Goal: Information Seeking & Learning: Learn about a topic

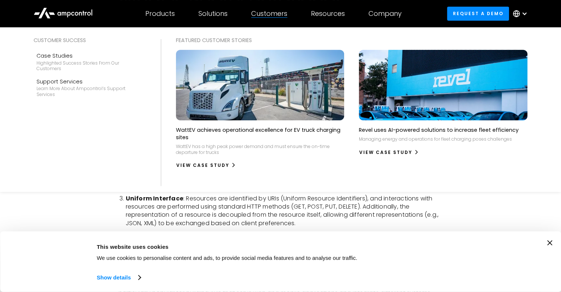
scroll to position [111, 0]
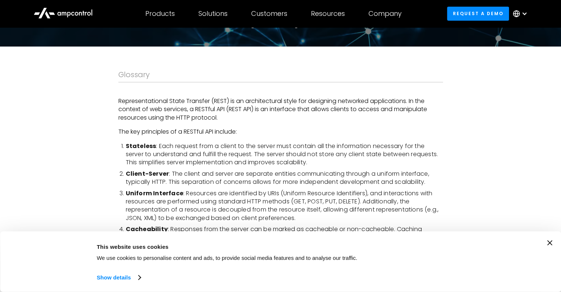
click at [310, 120] on p "Representational State Transfer (REST) is an architectural style for designing …" at bounding box center [280, 109] width 325 height 25
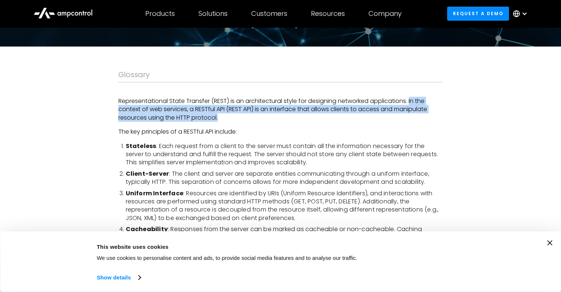
drag, startPoint x: 411, startPoint y: 99, endPoint x: 409, endPoint y: 119, distance: 20.1
click at [409, 119] on p "Representational State Transfer (REST) is an architectural style for designing …" at bounding box center [280, 109] width 325 height 25
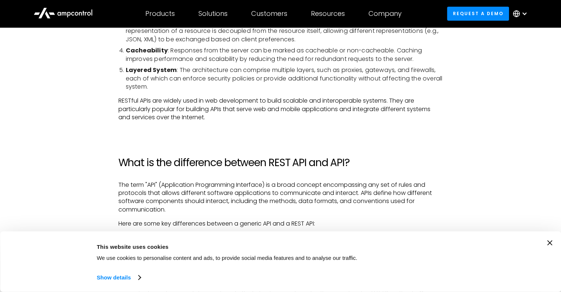
scroll to position [295, 0]
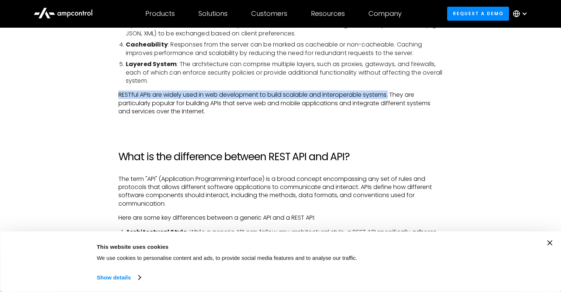
drag, startPoint x: 116, startPoint y: 93, endPoint x: 390, endPoint y: 99, distance: 273.9
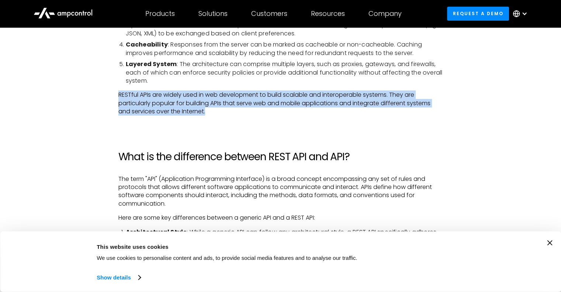
drag, startPoint x: 120, startPoint y: 93, endPoint x: 378, endPoint y: 113, distance: 258.8
copy p "RESTful APIs are widely used in web development to build scalable and interoper…"
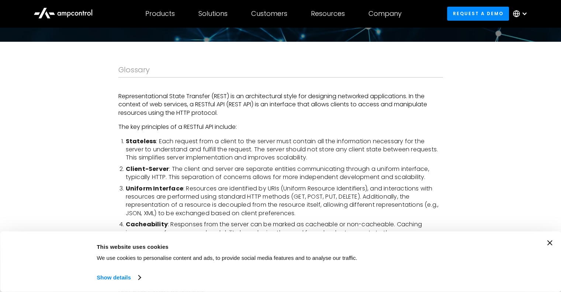
scroll to position [111, 0]
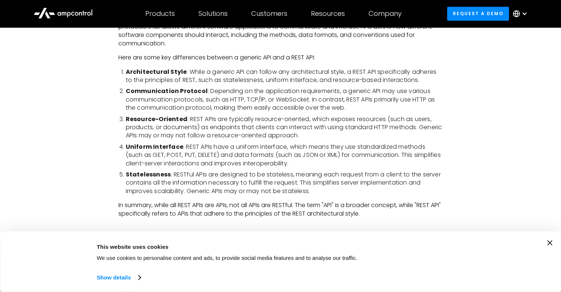
scroll to position [443, 0]
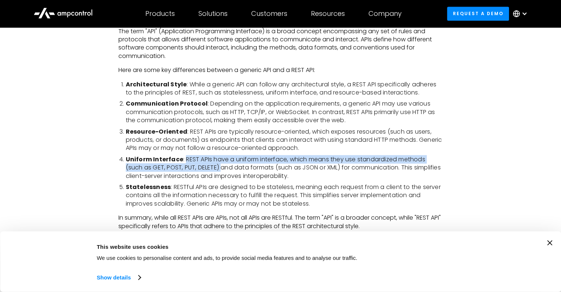
drag, startPoint x: 183, startPoint y: 159, endPoint x: 220, endPoint y: 166, distance: 38.3
click at [220, 166] on li "Uniform Interface : REST APIs have a uniform interface, which means they use st…" at bounding box center [284, 167] width 317 height 25
copy li "REST APIs have a uniform interface, which means they use standardized methods (…"
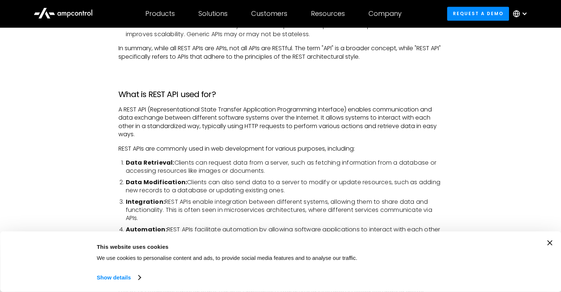
scroll to position [627, 0]
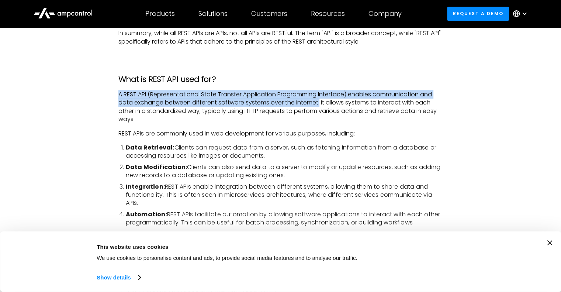
drag, startPoint x: 117, startPoint y: 90, endPoint x: 320, endPoint y: 100, distance: 204.0
click at [320, 100] on div "Glossary Representational State Transfer (REST) is an architectural style for d…" at bounding box center [280, 139] width 561 height 1218
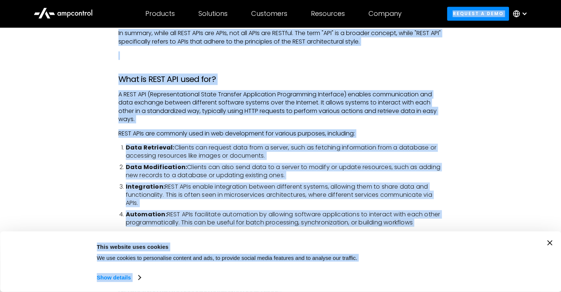
copy p "A REST API (Representational State Transfer Application Programming Interface) …"
click at [64, 128] on div "Glossary Representational State Transfer (REST) is an architectural style for d…" at bounding box center [280, 139] width 561 height 1218
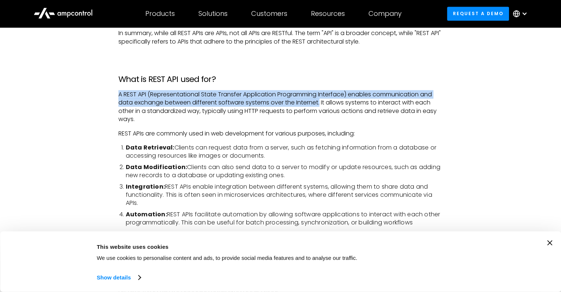
drag, startPoint x: 117, startPoint y: 91, endPoint x: 320, endPoint y: 101, distance: 203.2
click at [320, 101] on div "Glossary Representational State Transfer (REST) is an architectural style for d…" at bounding box center [280, 139] width 561 height 1218
copy p "A REST API (Representational State Transfer Application Programming Interface) …"
